Goal: Task Accomplishment & Management: Manage account settings

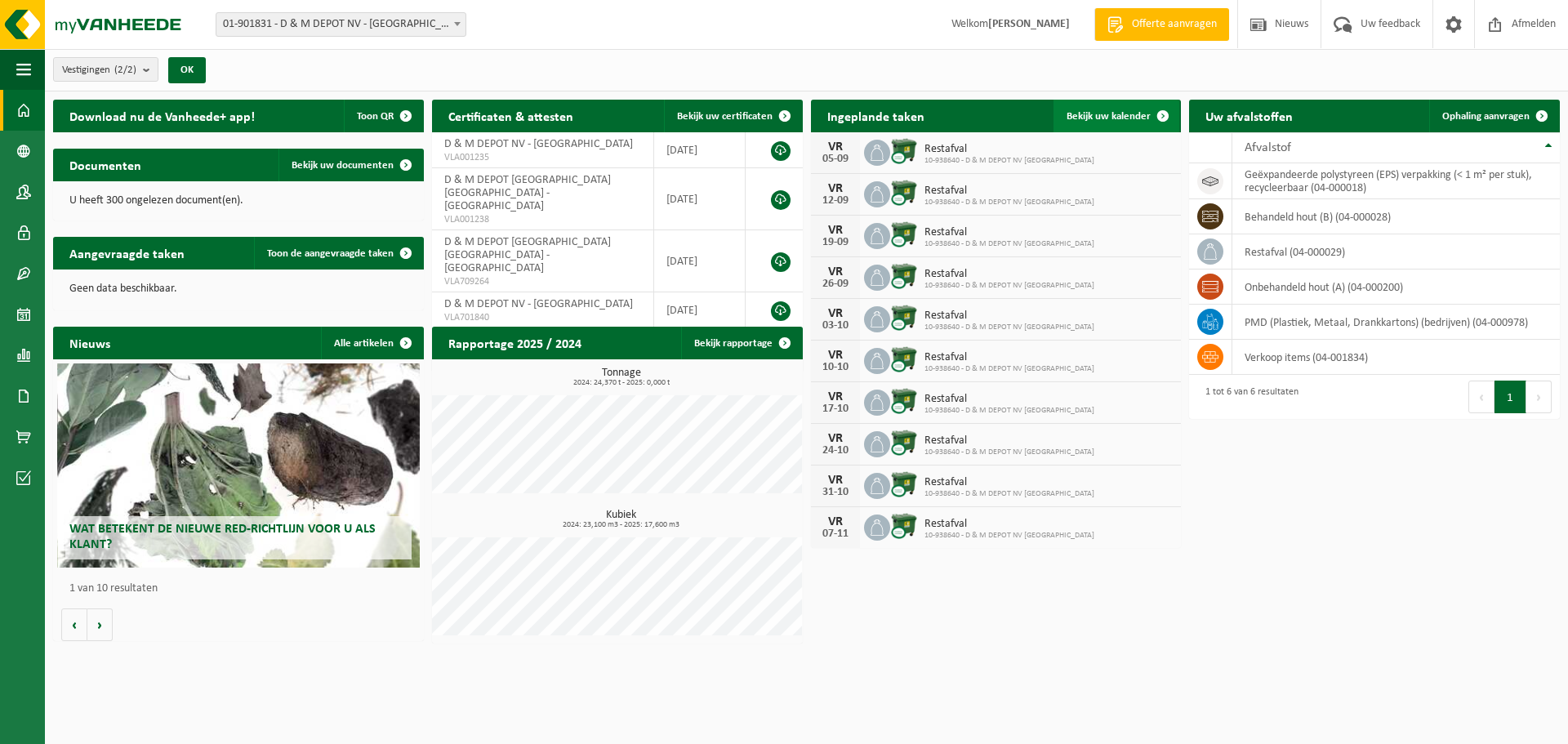
click at [1123, 112] on span "Bekijk uw kalender" at bounding box center [1109, 116] width 84 height 10
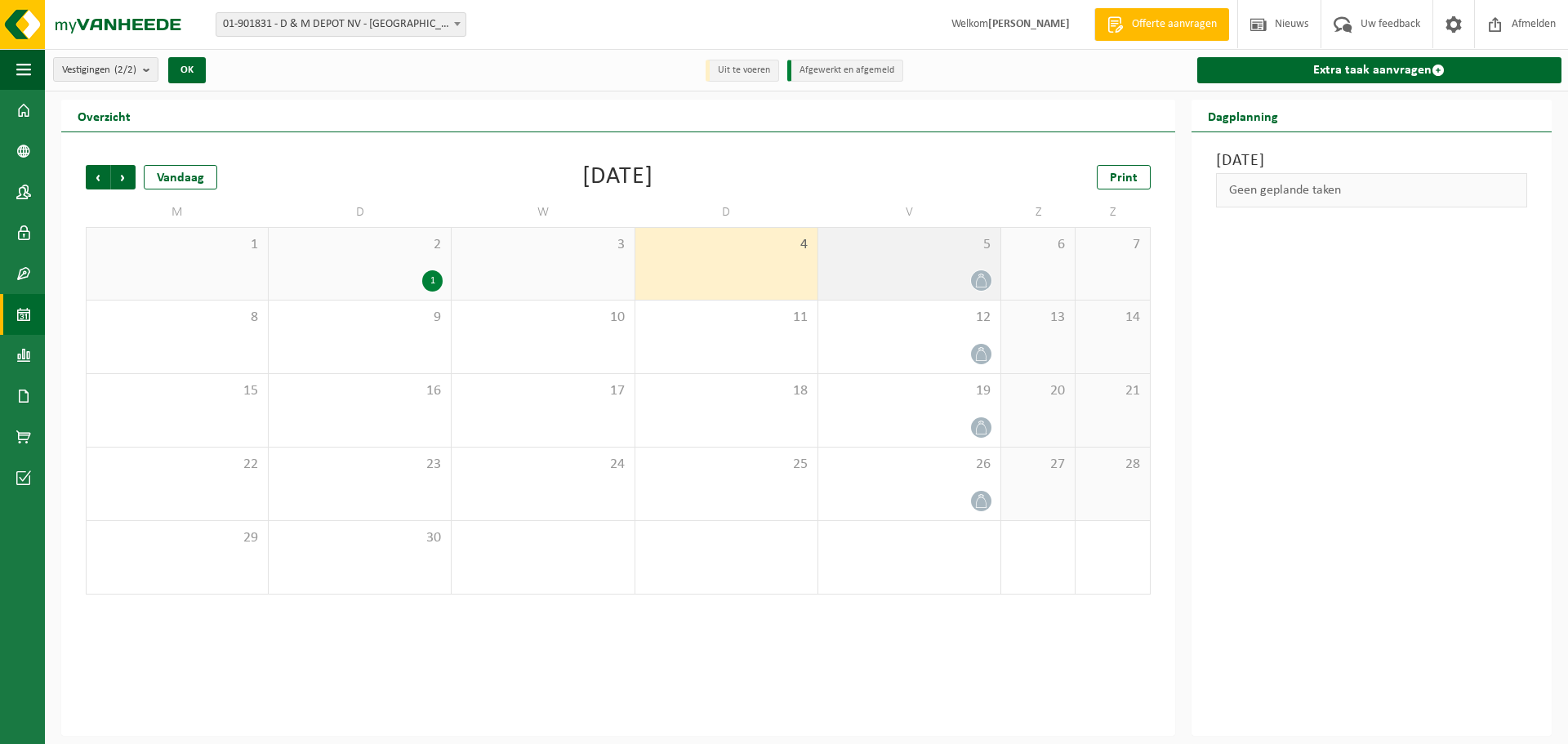
click at [990, 271] on div at bounding box center [909, 281] width 166 height 22
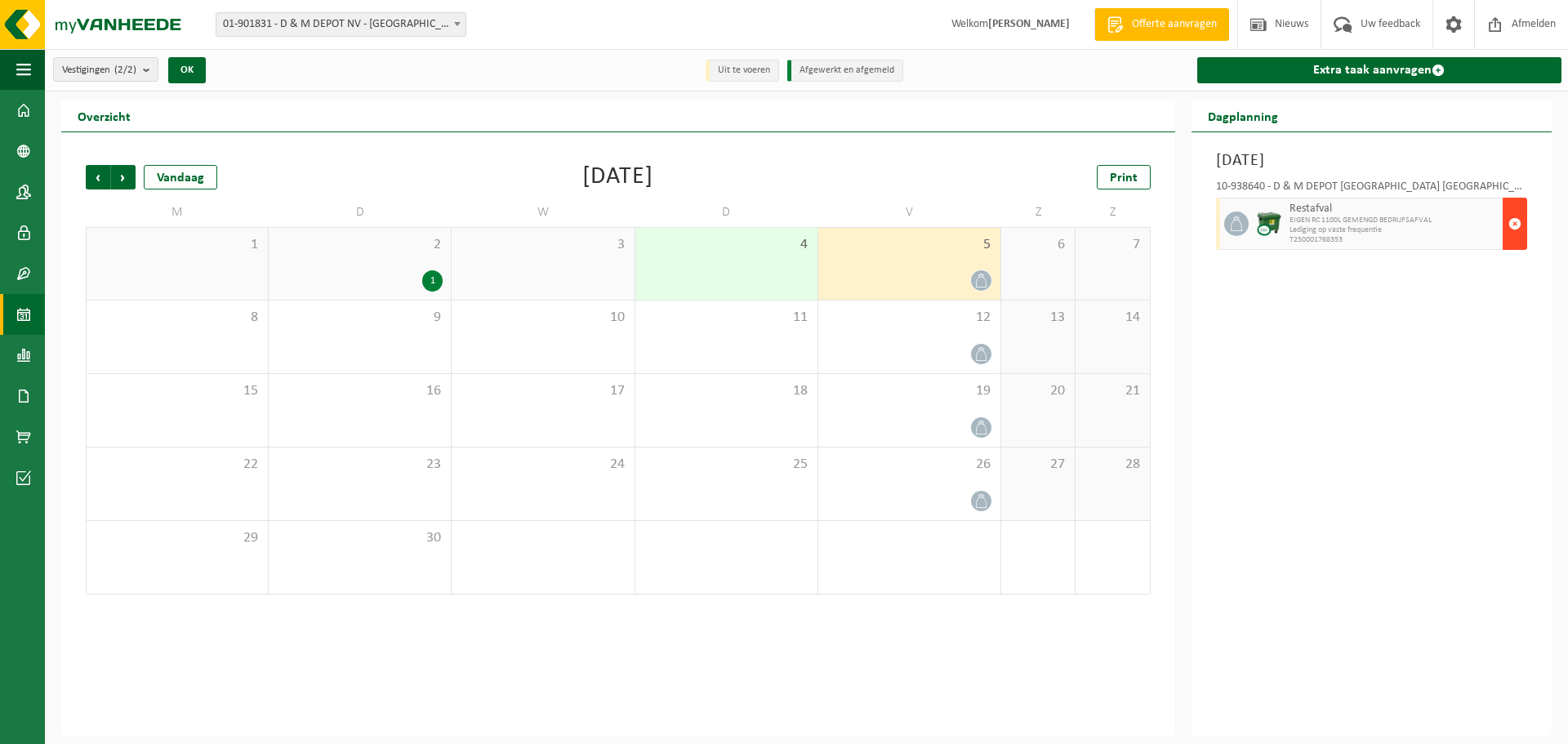
click at [1522, 220] on button "button" at bounding box center [1515, 223] width 25 height 52
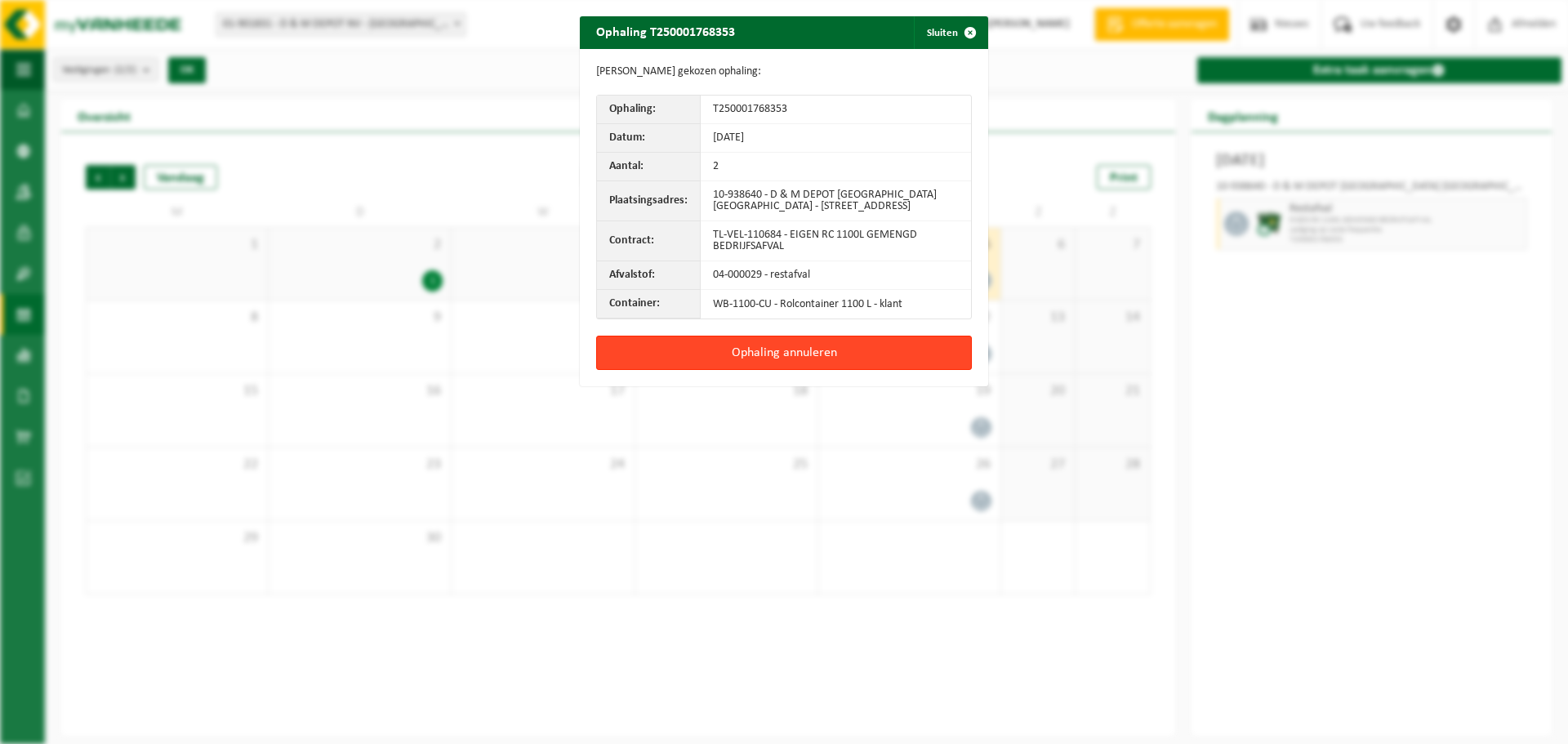
click at [827, 351] on button "Ophaling annuleren" at bounding box center [784, 353] width 375 height 34
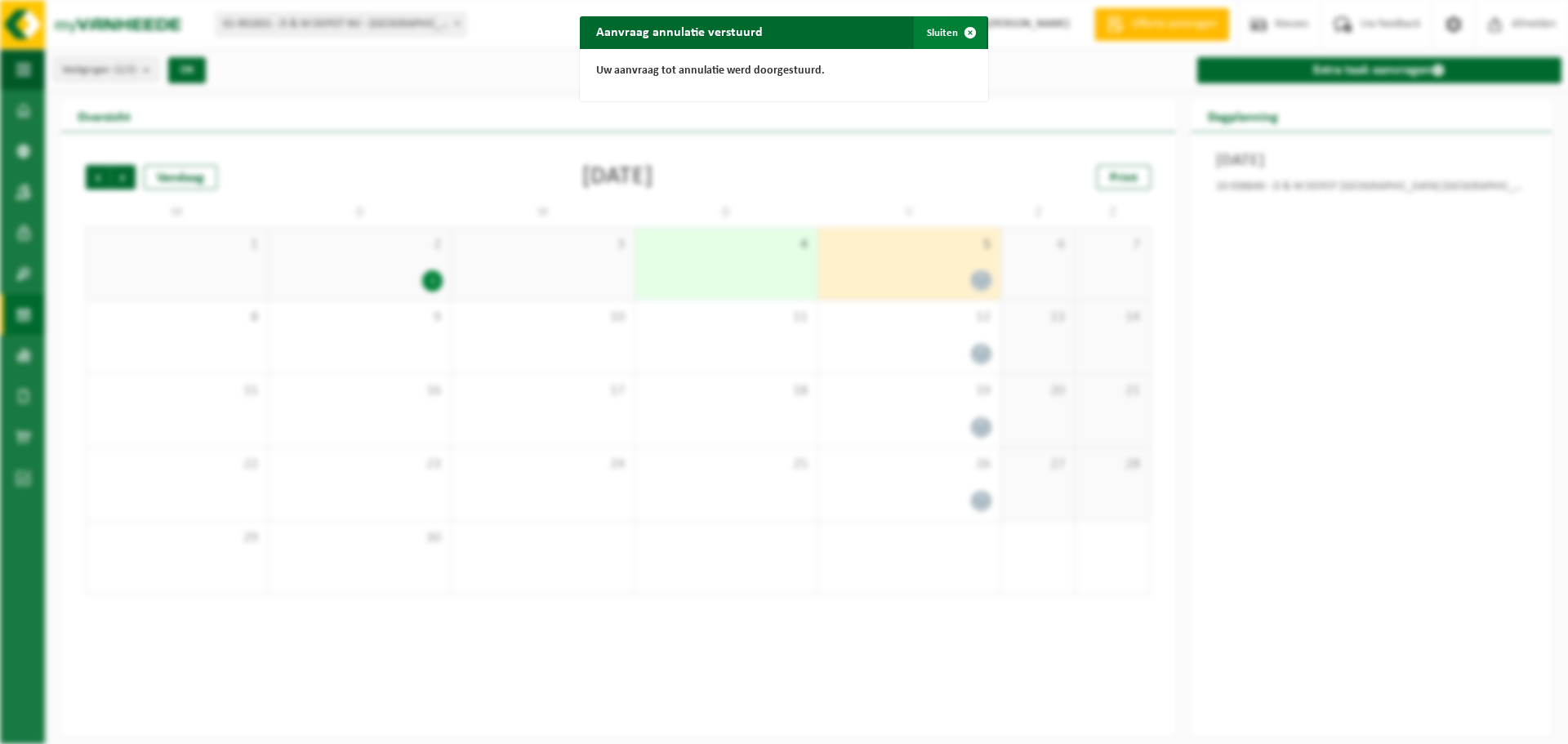
click at [928, 36] on button "Sluiten" at bounding box center [950, 33] width 73 height 33
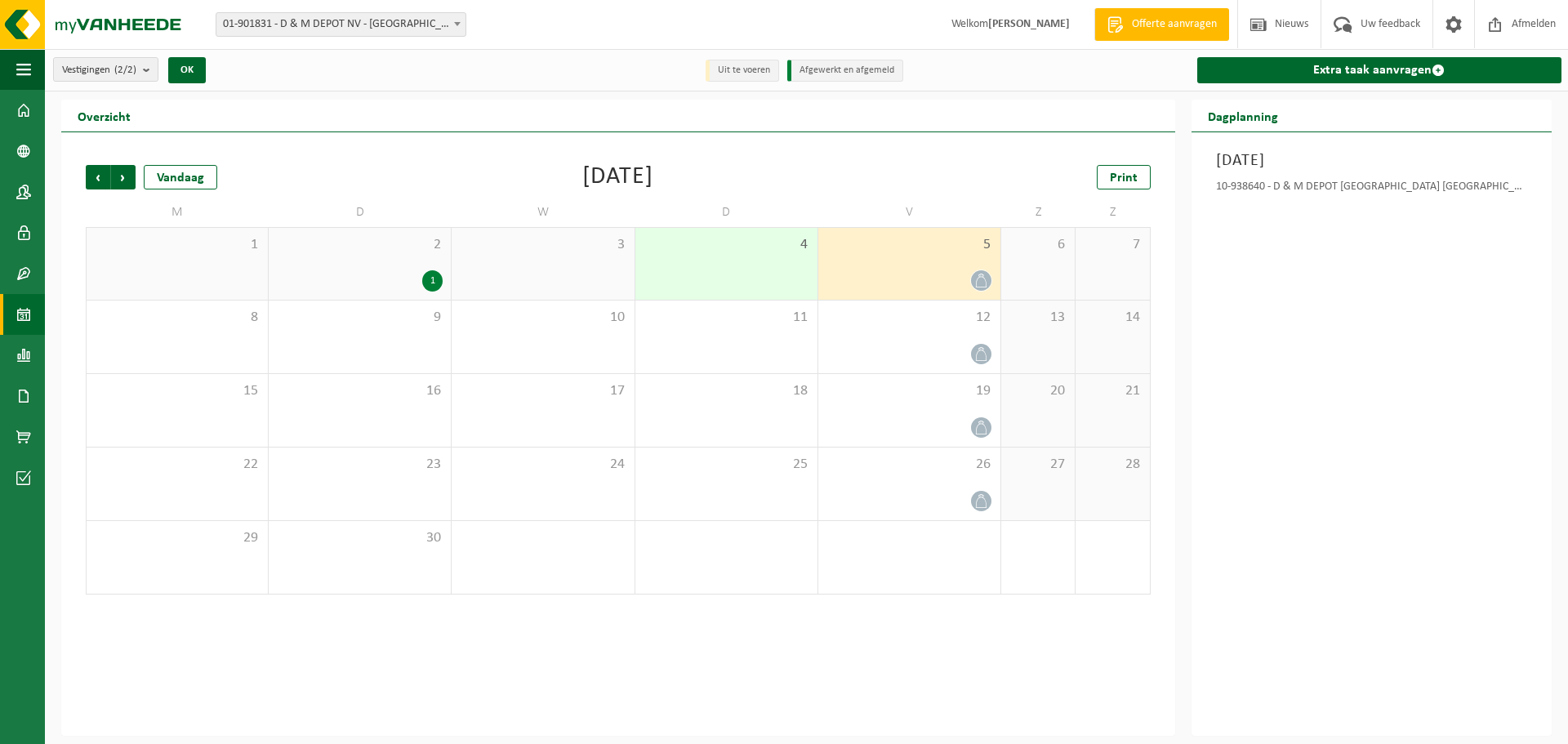
click at [907, 282] on div at bounding box center [909, 281] width 166 height 22
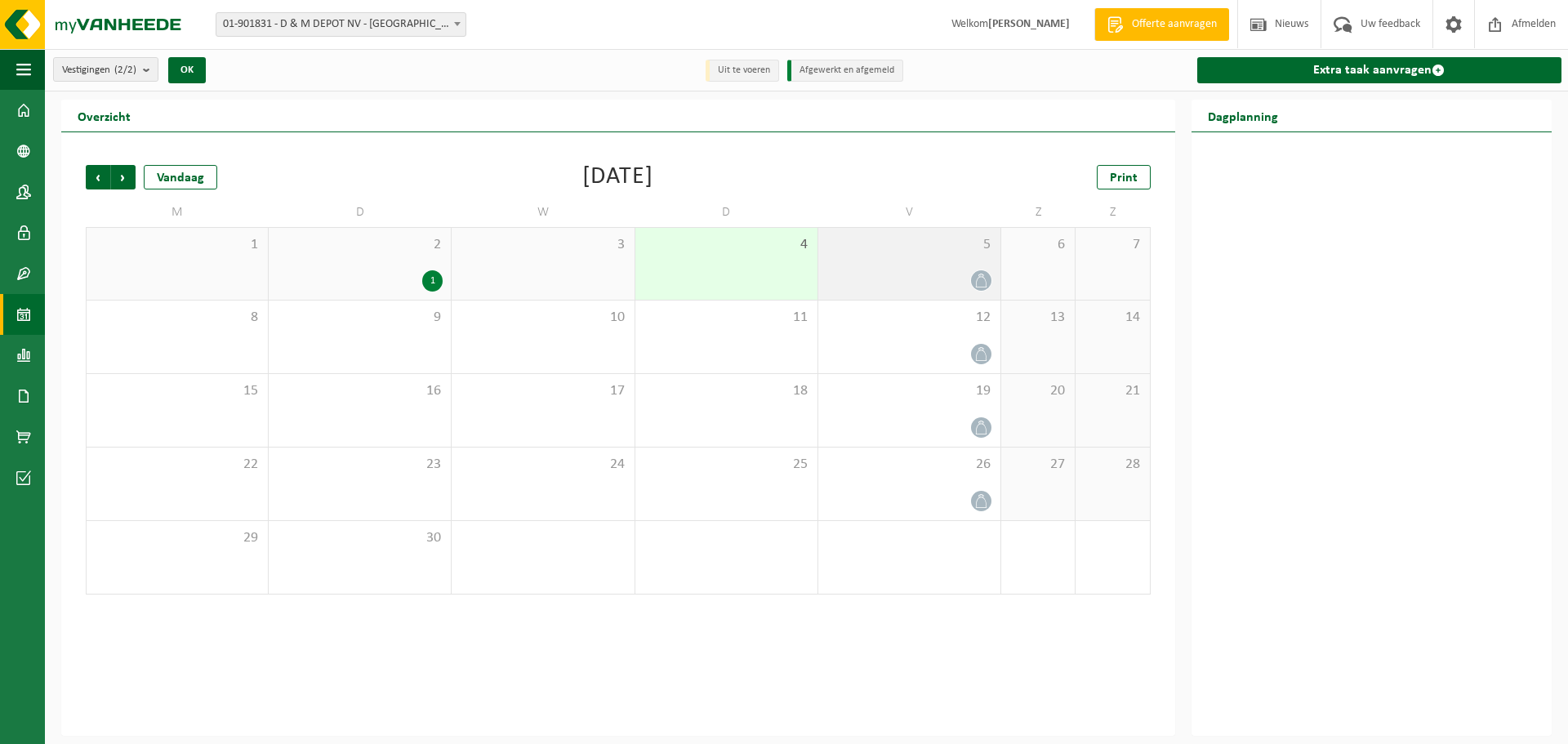
click at [903, 249] on span "5" at bounding box center [909, 245] width 166 height 18
